Goal: Check status: Check status

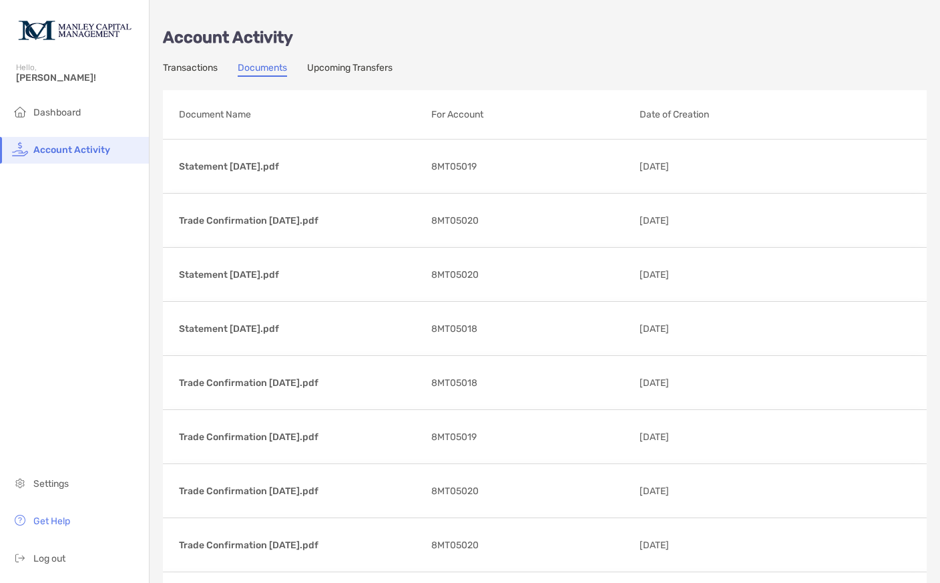
click at [68, 110] on span "Dashboard" at bounding box center [56, 112] width 47 height 11
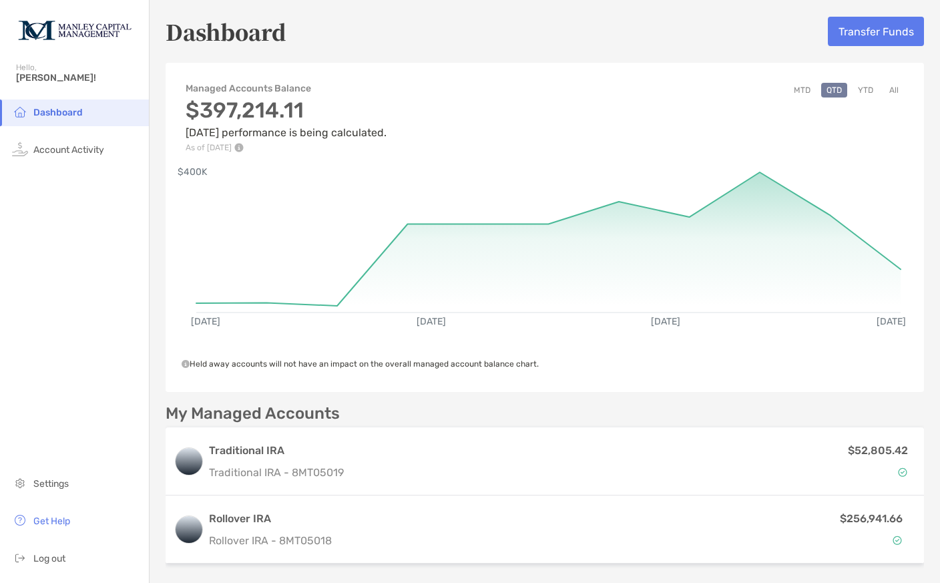
click at [801, 91] on button "MTD" at bounding box center [801, 90] width 27 height 15
click at [900, 95] on button "All" at bounding box center [894, 90] width 20 height 15
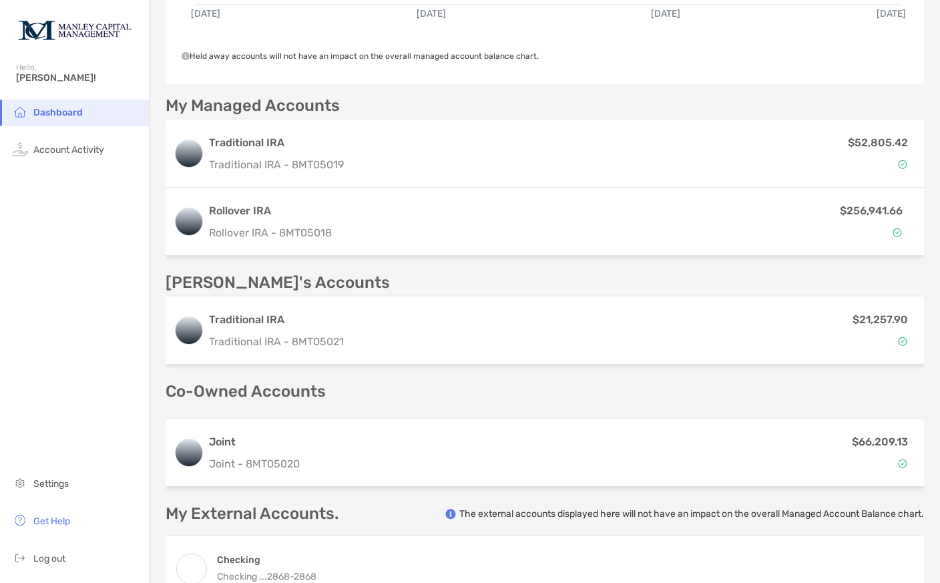
scroll to position [312, 0]
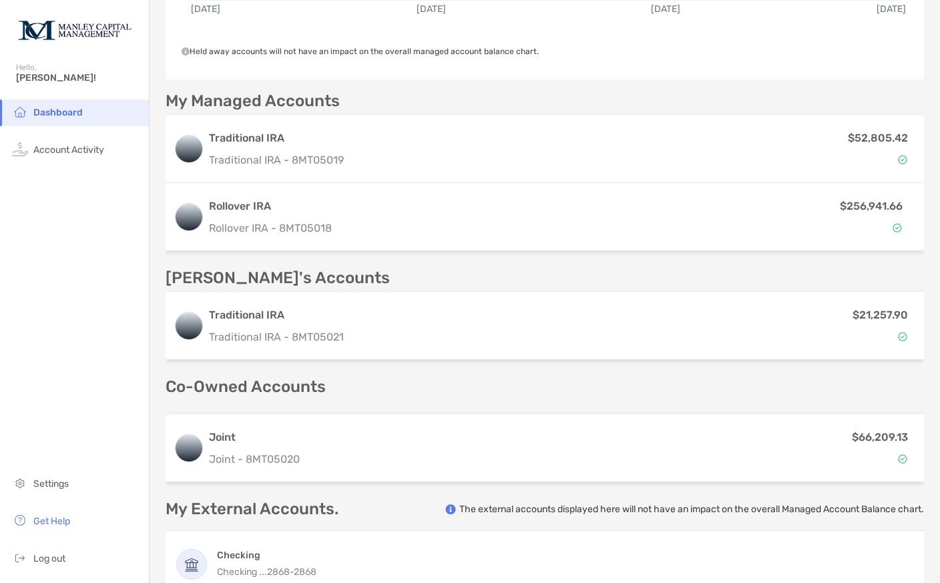
click at [796, 454] on div "$66,209.13" at bounding box center [610, 447] width 611 height 39
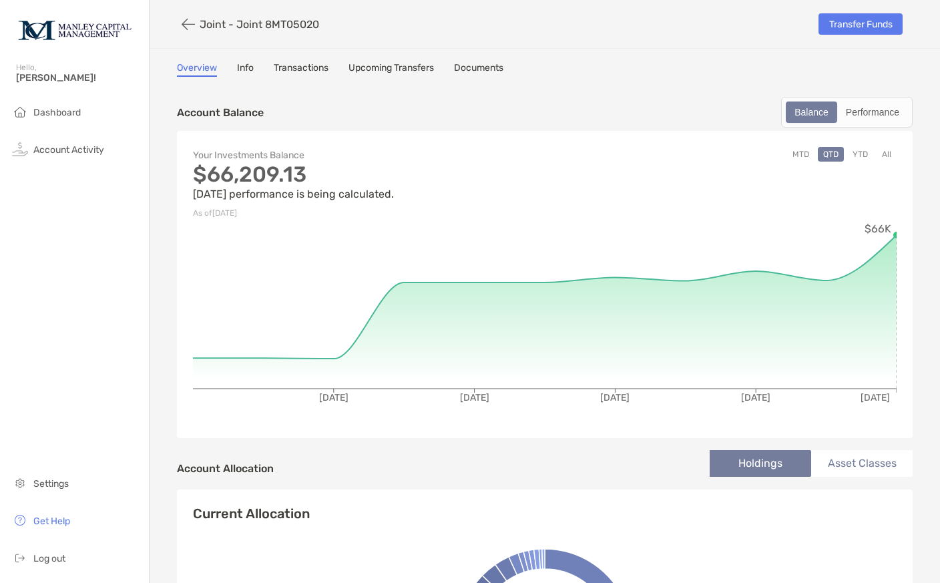
click at [308, 63] on link "Transactions" at bounding box center [301, 69] width 55 height 15
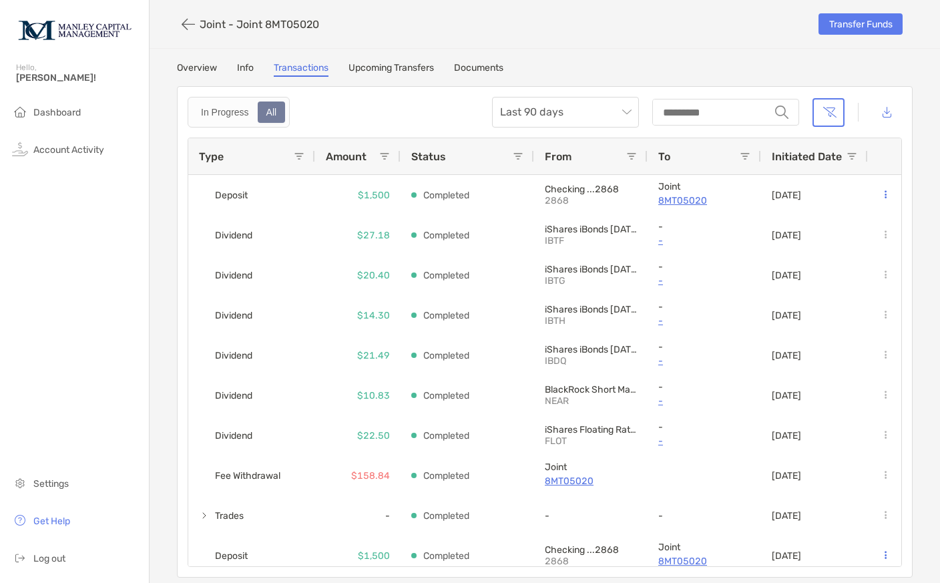
click at [194, 27] on icon "button" at bounding box center [188, 24] width 13 height 15
